Goal: Transaction & Acquisition: Purchase product/service

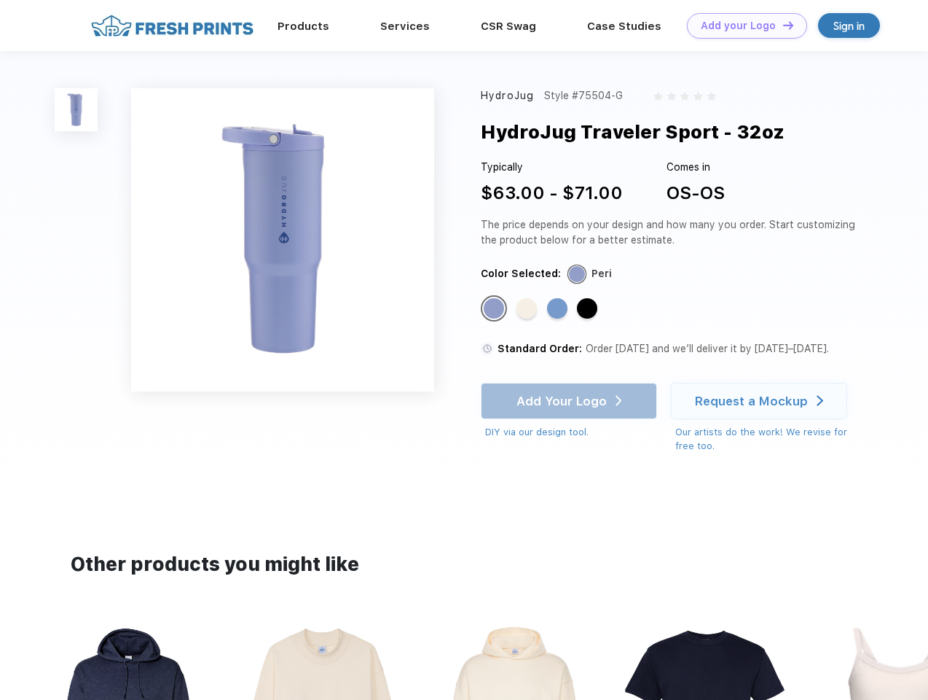
click at [742, 26] on link "Add your Logo Design Tool" at bounding box center [747, 26] width 120 height 26
click at [0, 0] on div "Design Tool" at bounding box center [0, 0] width 0 height 0
click at [782, 25] on link "Add your Logo Design Tool" at bounding box center [747, 26] width 120 height 26
click at [77, 109] on img at bounding box center [76, 109] width 43 height 43
click at [496, 309] on div "Standard Color" at bounding box center [494, 308] width 20 height 20
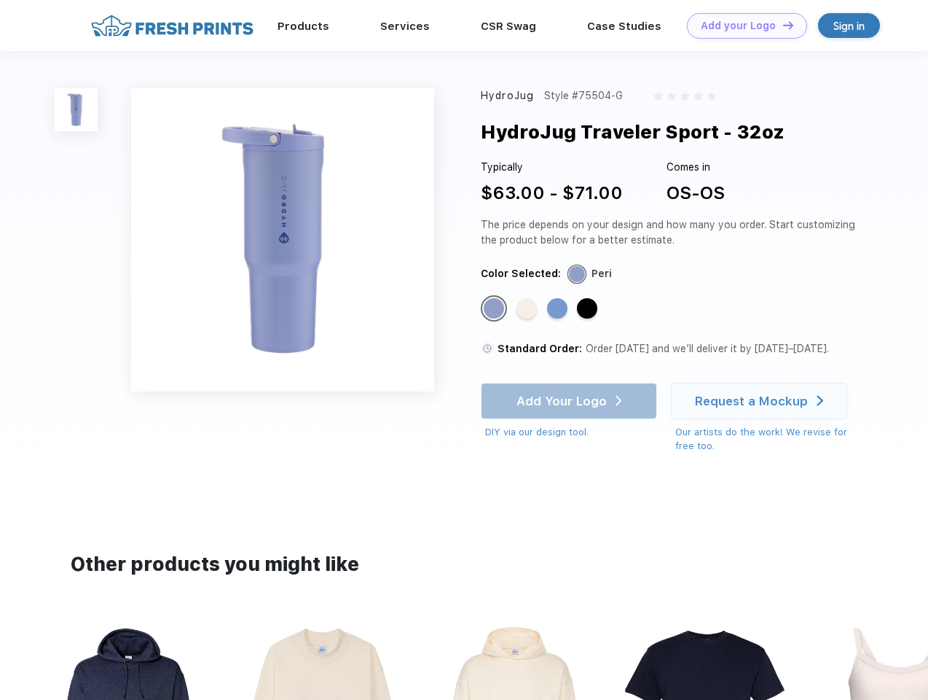
click at [528, 309] on div "Standard Color" at bounding box center [527, 308] width 20 height 20
click at [559, 309] on div "Standard Color" at bounding box center [557, 308] width 20 height 20
click at [589, 309] on div "Standard Color" at bounding box center [587, 308] width 20 height 20
click at [571, 401] on div "Add Your Logo DIY via our design tool. Ah shoot! This product isn't up in our d…" at bounding box center [569, 411] width 176 height 57
click at [762, 401] on div "Request a Mockup" at bounding box center [751, 401] width 113 height 15
